Goal: Communication & Community: Answer question/provide support

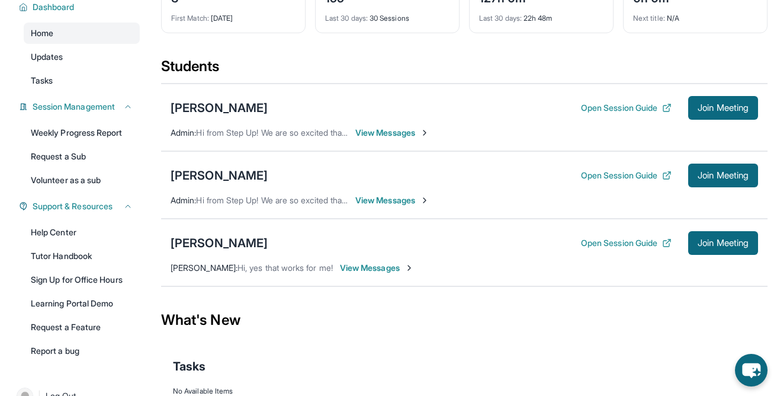
scroll to position [92, 0]
click at [210, 243] on div "[PERSON_NAME]" at bounding box center [219, 242] width 97 height 17
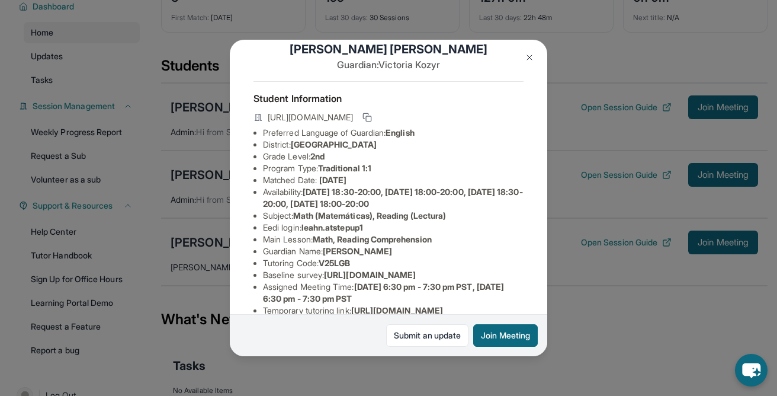
scroll to position [17, 0]
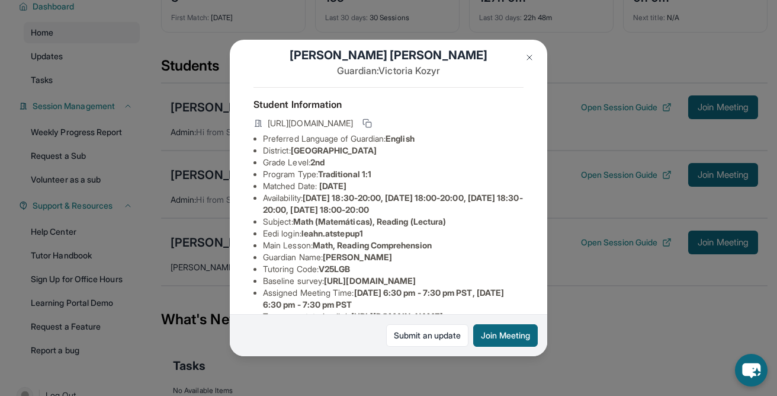
click at [532, 53] on img at bounding box center [529, 57] width 9 height 9
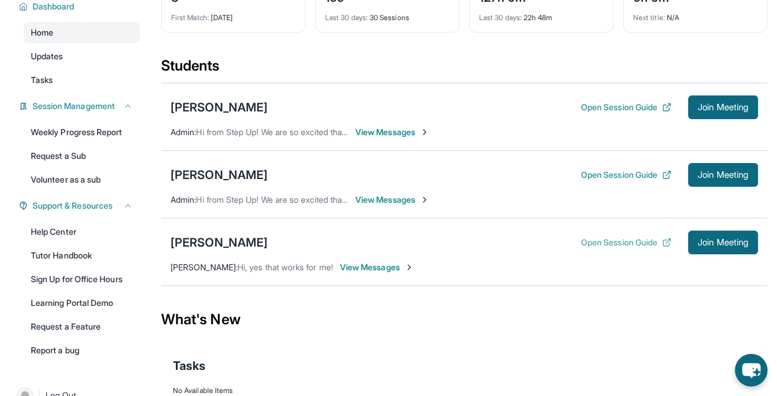
click at [667, 241] on icon at bounding box center [669, 241] width 4 height 4
click at [605, 110] on button "Open Session Guide" at bounding box center [626, 107] width 91 height 12
click at [595, 242] on button "Open Session Guide" at bounding box center [626, 242] width 91 height 12
